Goal: Task Accomplishment & Management: Complete application form

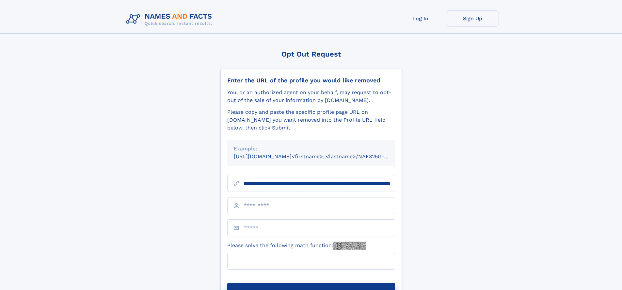
scroll to position [0, 86]
type input "**********"
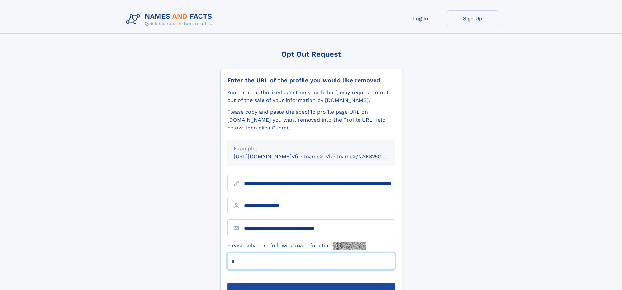
type input "*"
click at [311, 283] on button "Submit Opt Out Request" at bounding box center [311, 293] width 168 height 21
